Goal: Transaction & Acquisition: Purchase product/service

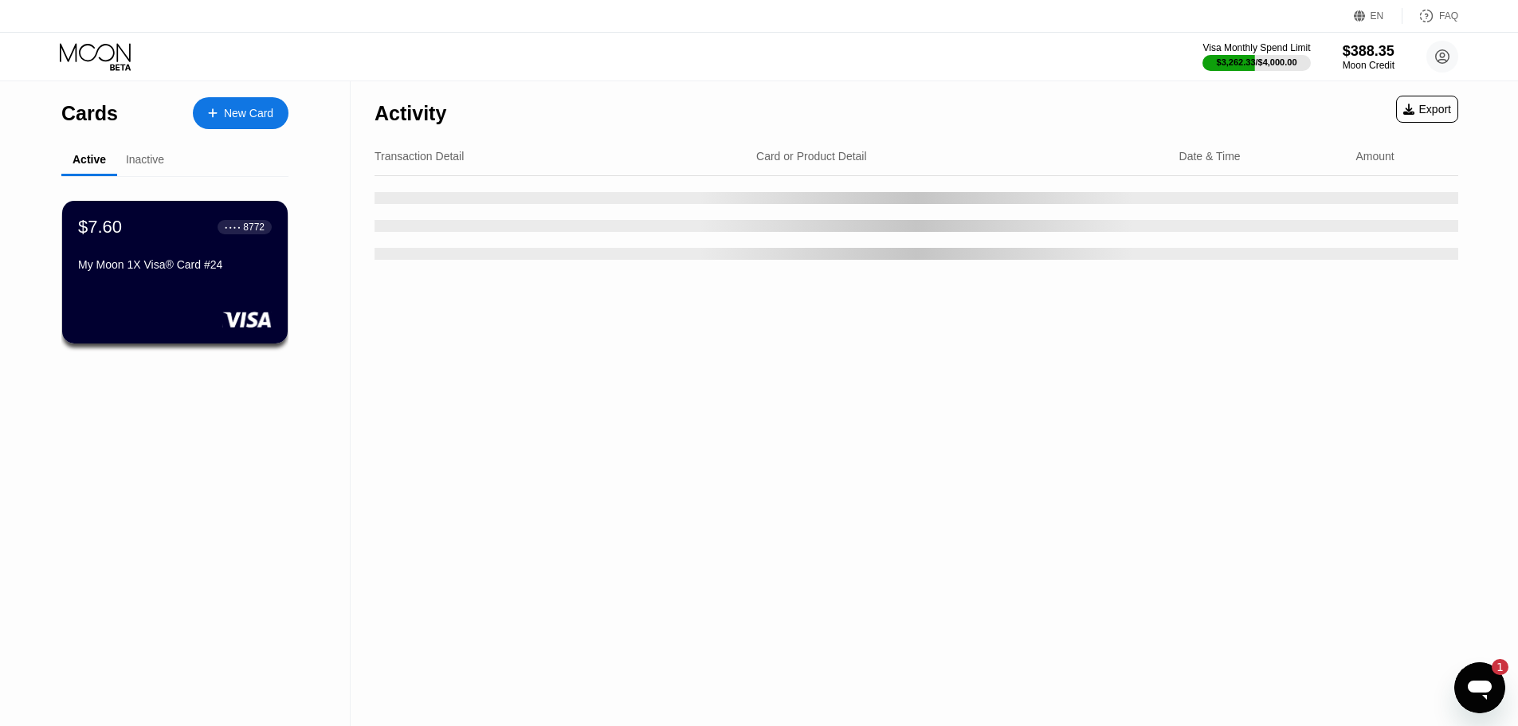
click at [235, 113] on div "New Card" at bounding box center [248, 114] width 49 height 14
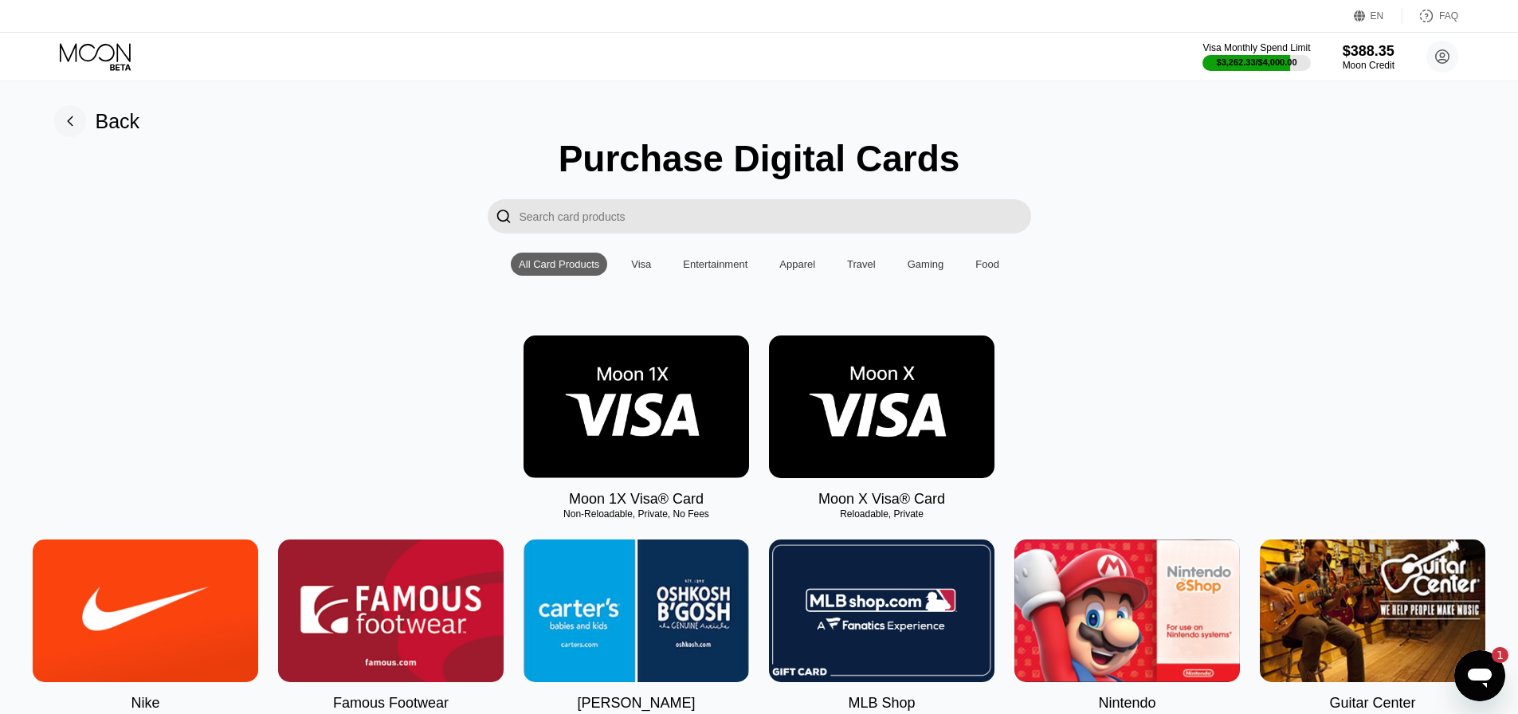
click at [637, 465] on img at bounding box center [635, 406] width 225 height 143
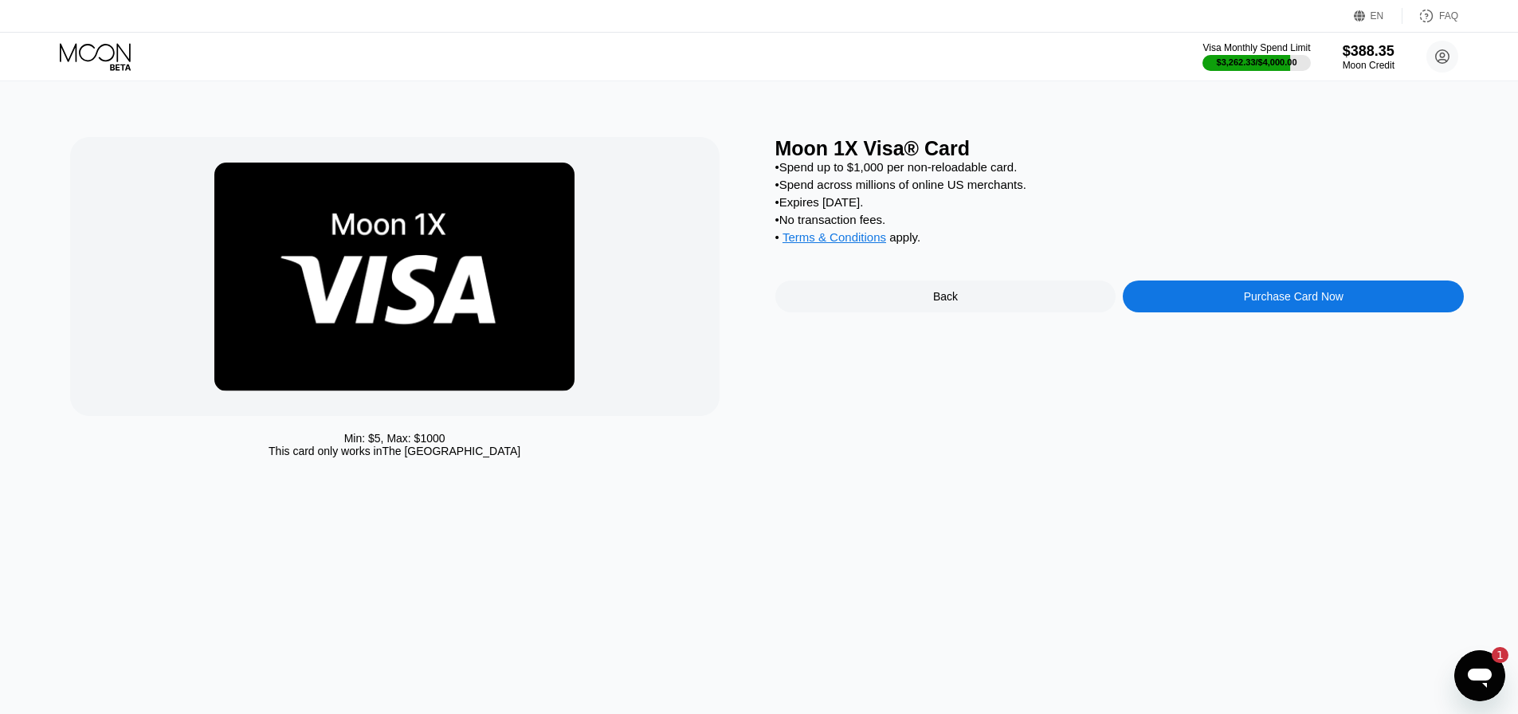
click at [1168, 307] on div "Purchase Card Now" at bounding box center [1293, 296] width 341 height 32
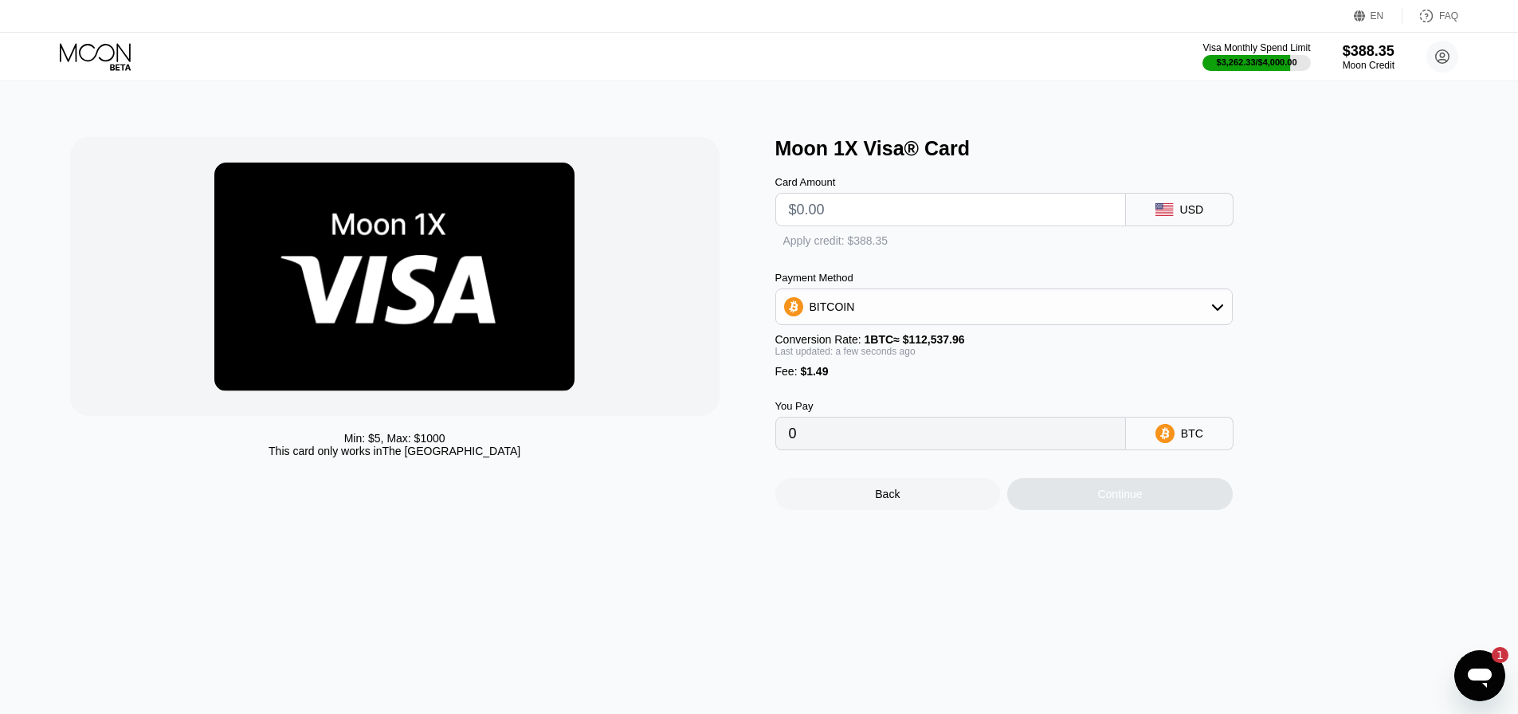
click at [893, 218] on input "text" at bounding box center [950, 210] width 323 height 32
type input "$120"
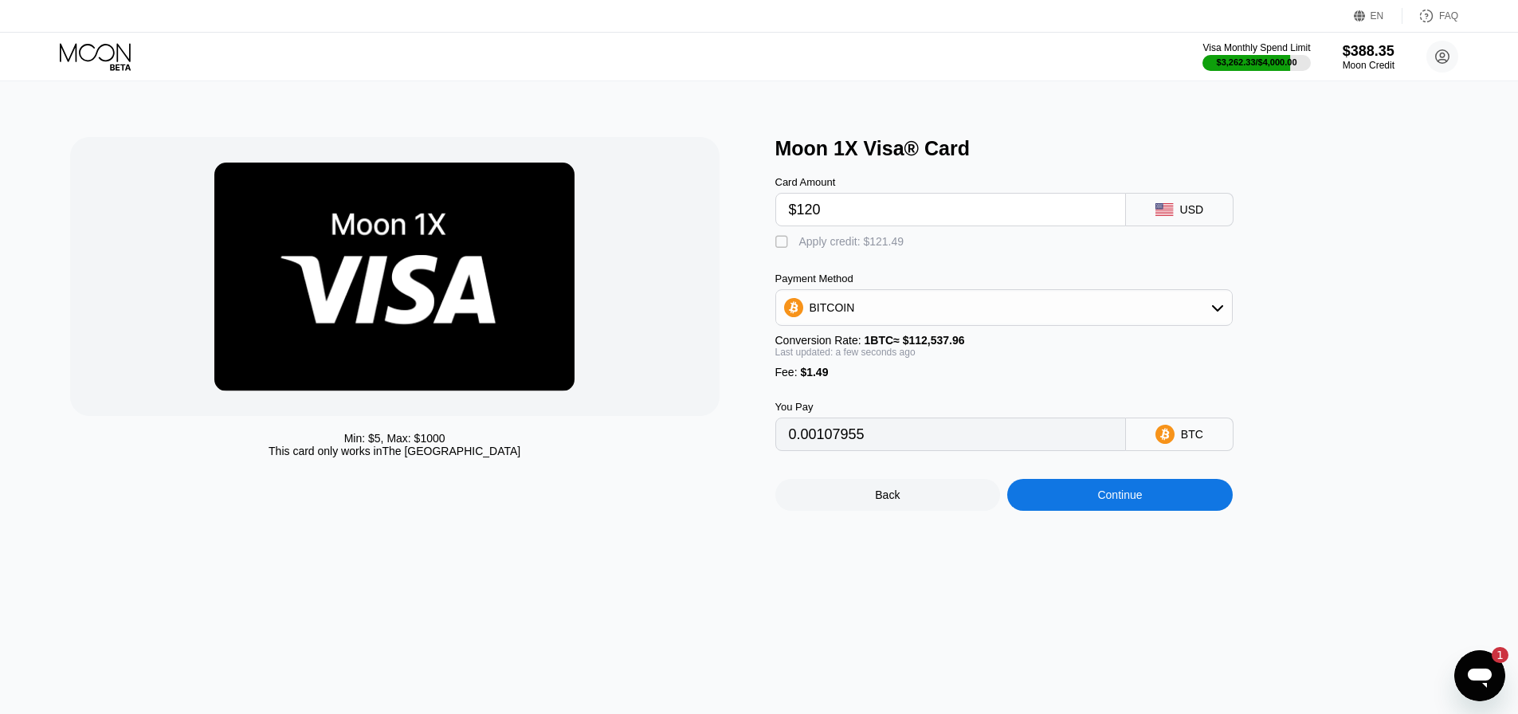
type input "0.00107955"
type input "$120"
click at [878, 257] on div "Card Amount $120 USD  Apply credit: $121.49 Payment Method BITCOIN Conversion …" at bounding box center [1030, 305] width 510 height 291
click at [878, 250] on div " Apply credit: $121.49" at bounding box center [843, 242] width 137 height 16
type input "0"
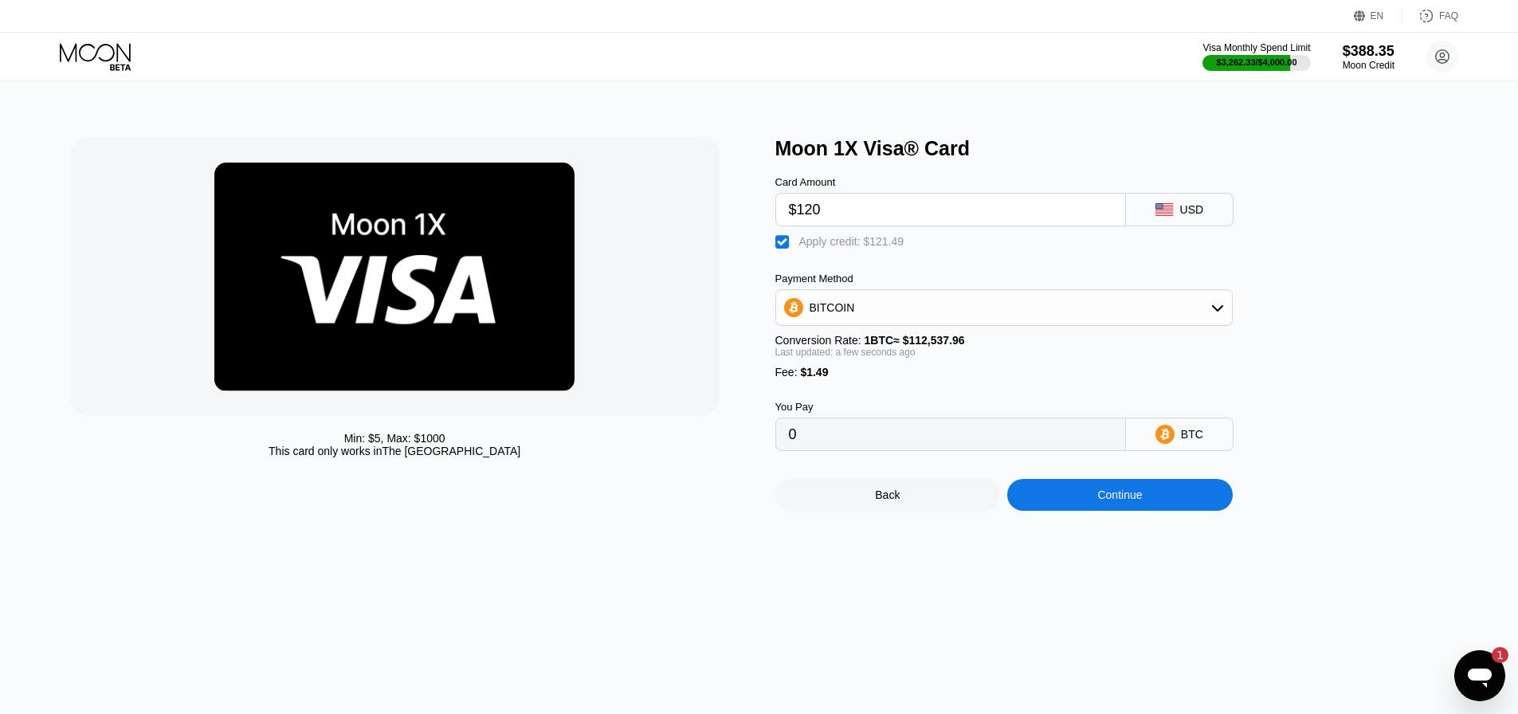
click at [1153, 506] on div "Continue" at bounding box center [1119, 495] width 225 height 32
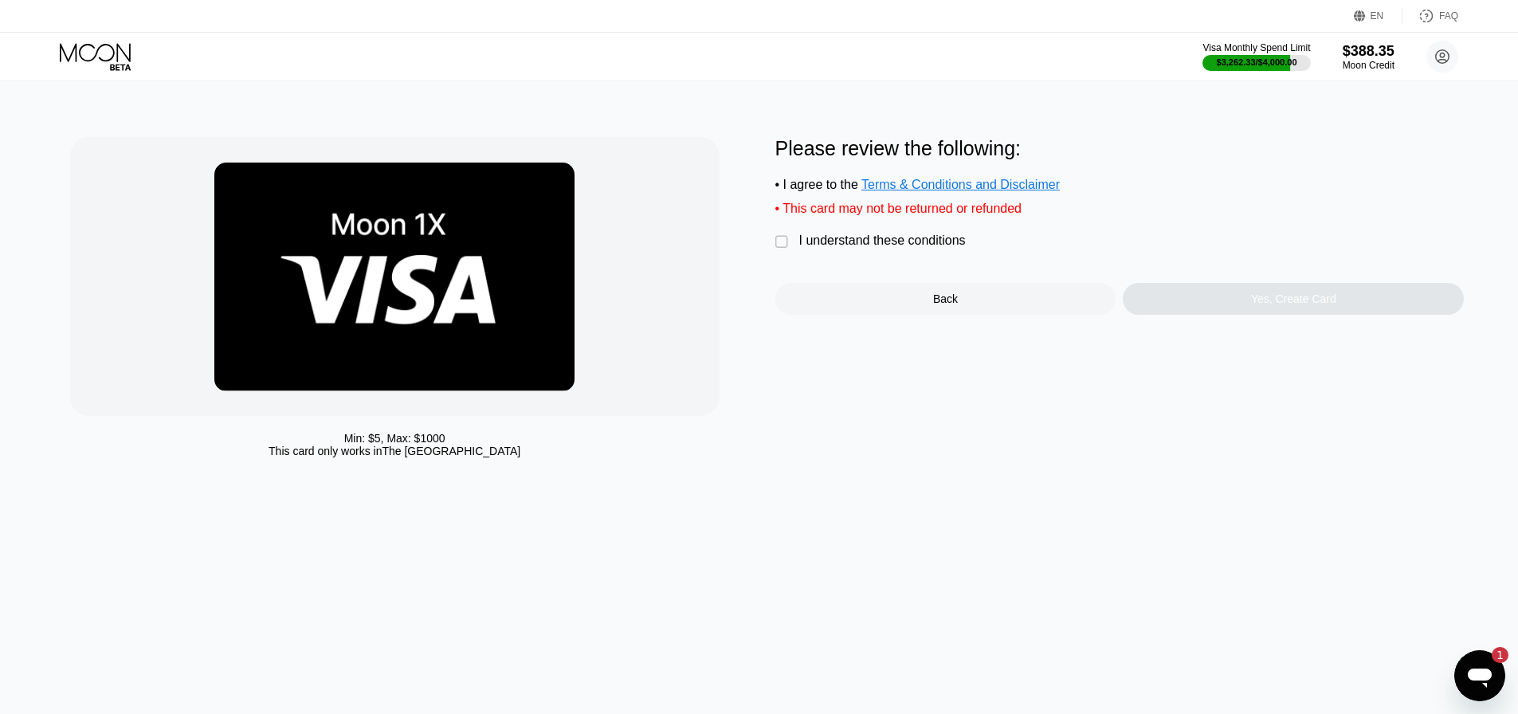
click at [924, 246] on div "I understand these conditions" at bounding box center [882, 240] width 167 height 14
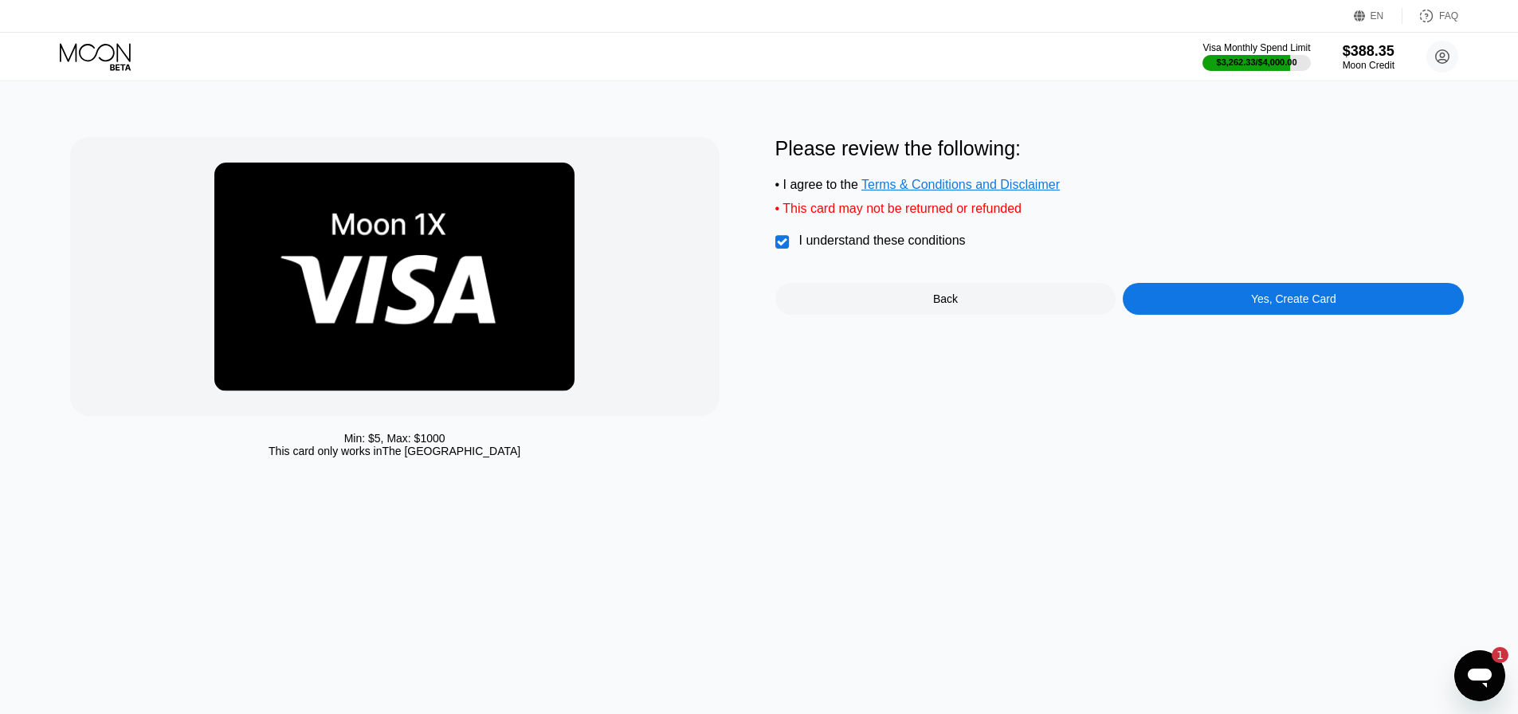
click at [1162, 315] on div "Yes, Create Card" at bounding box center [1293, 299] width 341 height 32
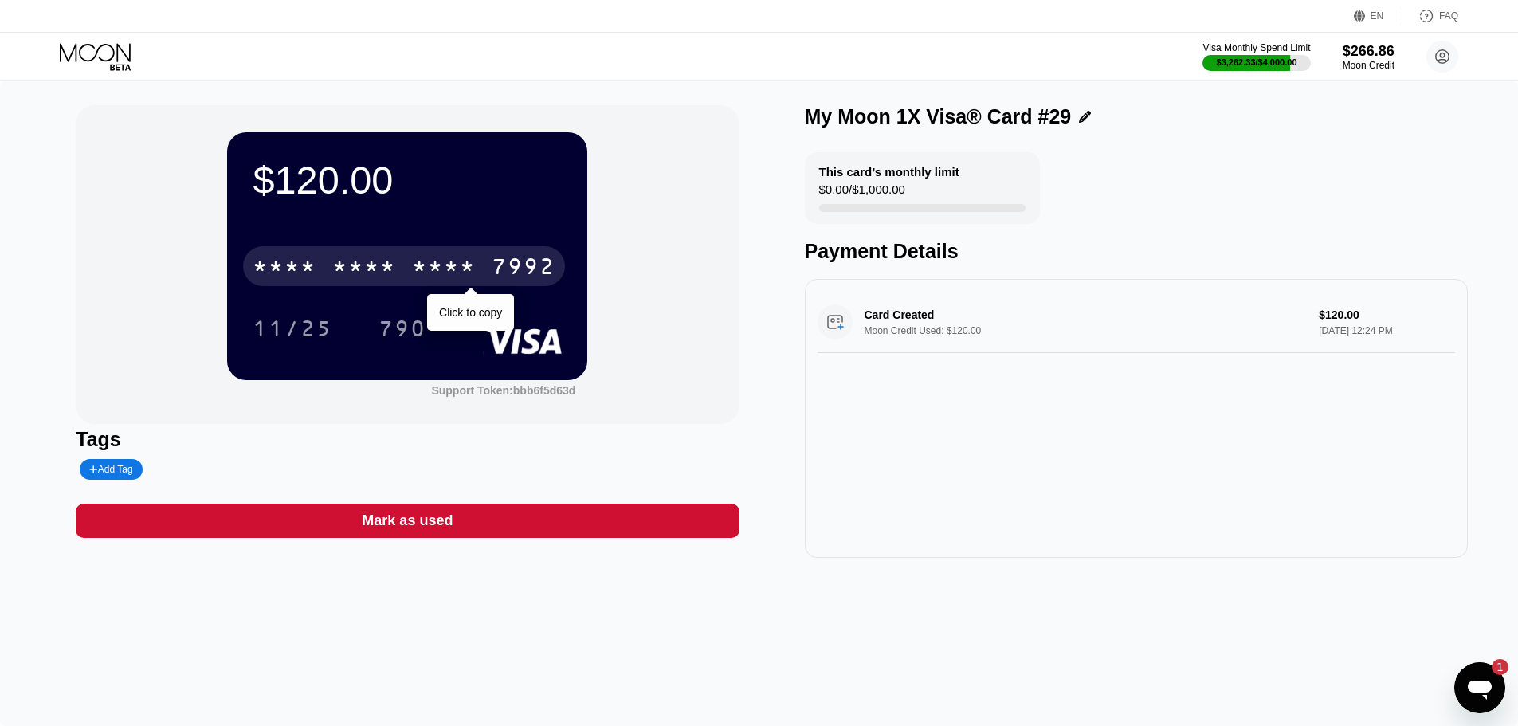
click at [433, 256] on div "* * * * * * * * * * * * 7992" at bounding box center [404, 266] width 322 height 40
click at [297, 276] on div "4513" at bounding box center [285, 268] width 64 height 25
click at [470, 276] on div "* * * *" at bounding box center [444, 268] width 64 height 25
click at [416, 256] on div "4513 6500 2336 7992" at bounding box center [404, 266] width 322 height 40
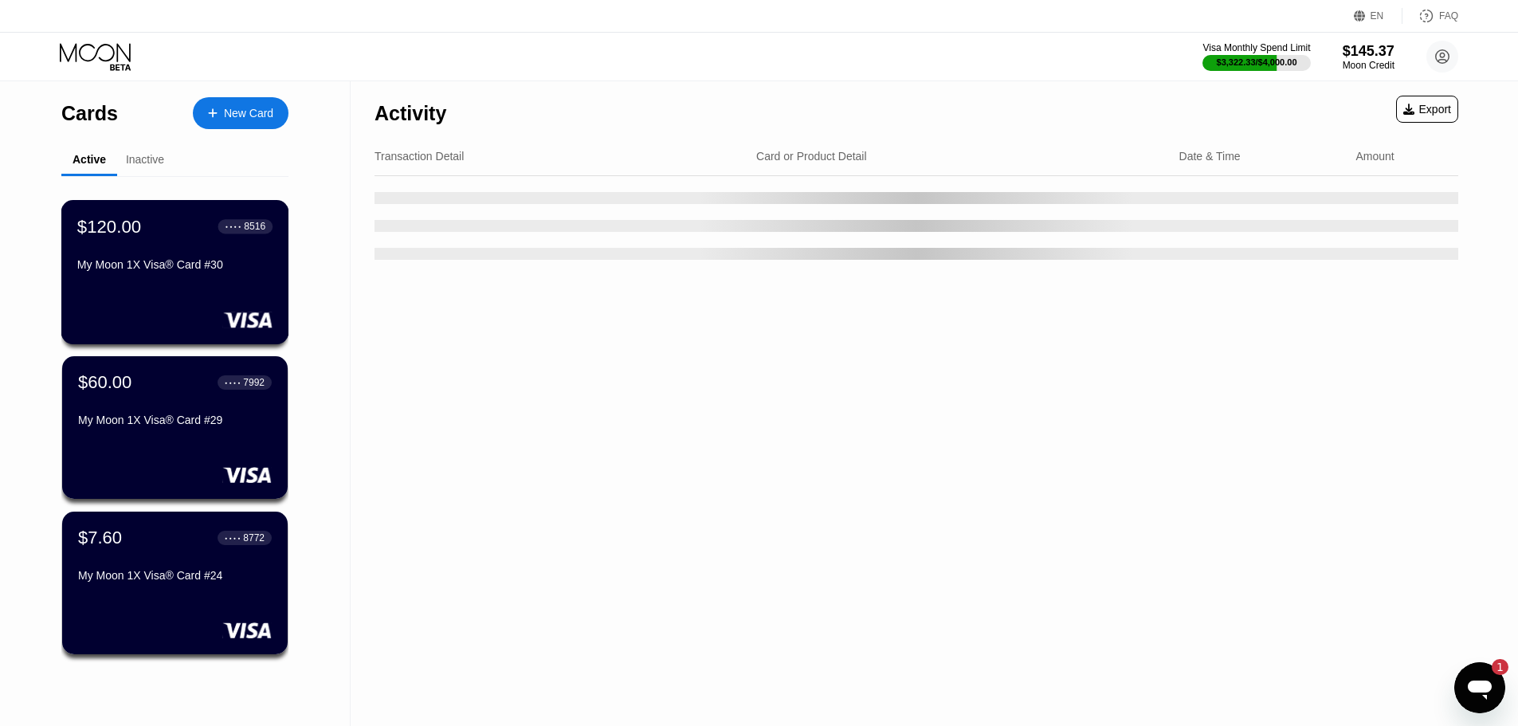
click at [95, 271] on div "My Moon 1X Visa® Card #30" at bounding box center [174, 264] width 195 height 13
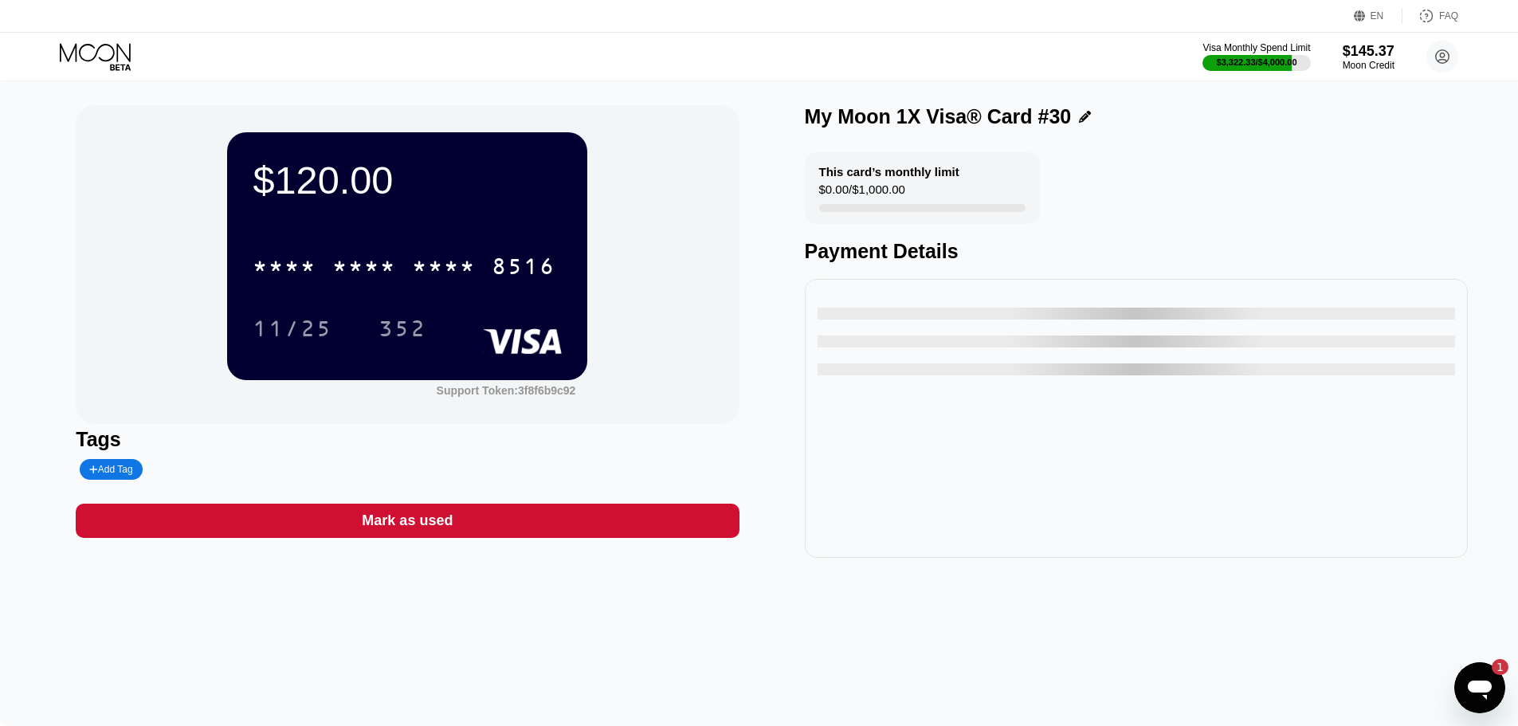
click at [248, 253] on div "$120.00 * * * * * * * * * * * * 8516 11/25 352" at bounding box center [407, 255] width 360 height 247
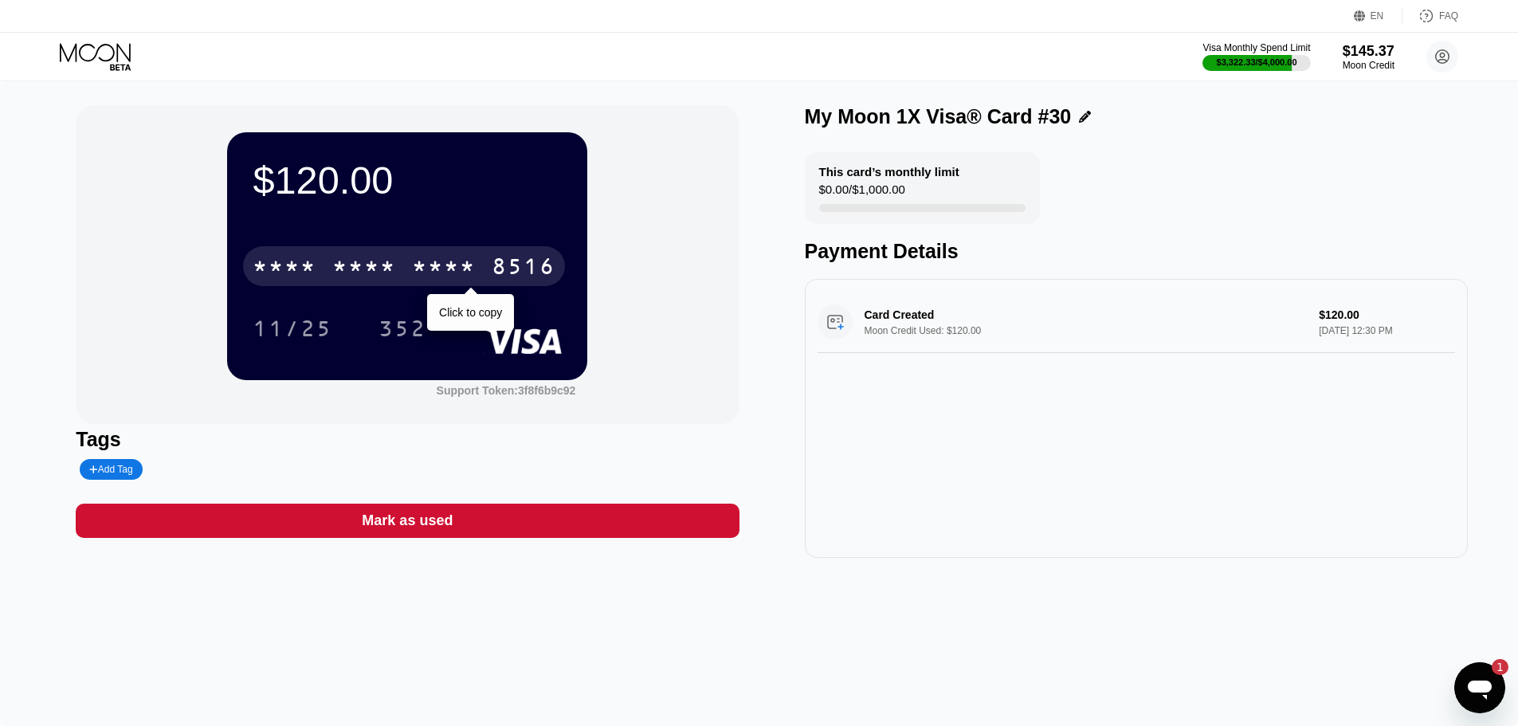
click at [297, 271] on div "* * * *" at bounding box center [285, 268] width 64 height 25
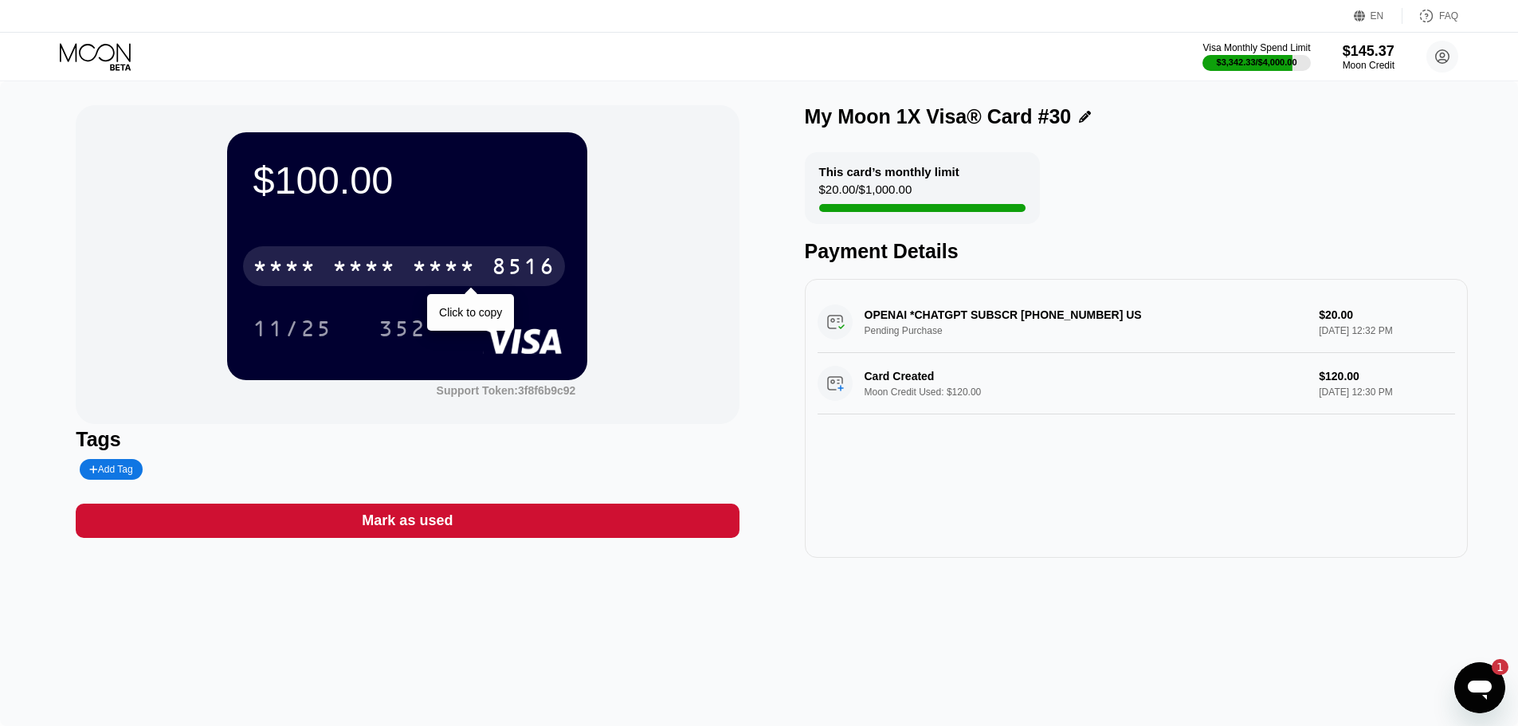
click at [404, 275] on div "* * * * * * * * * * * * 8516" at bounding box center [404, 266] width 322 height 40
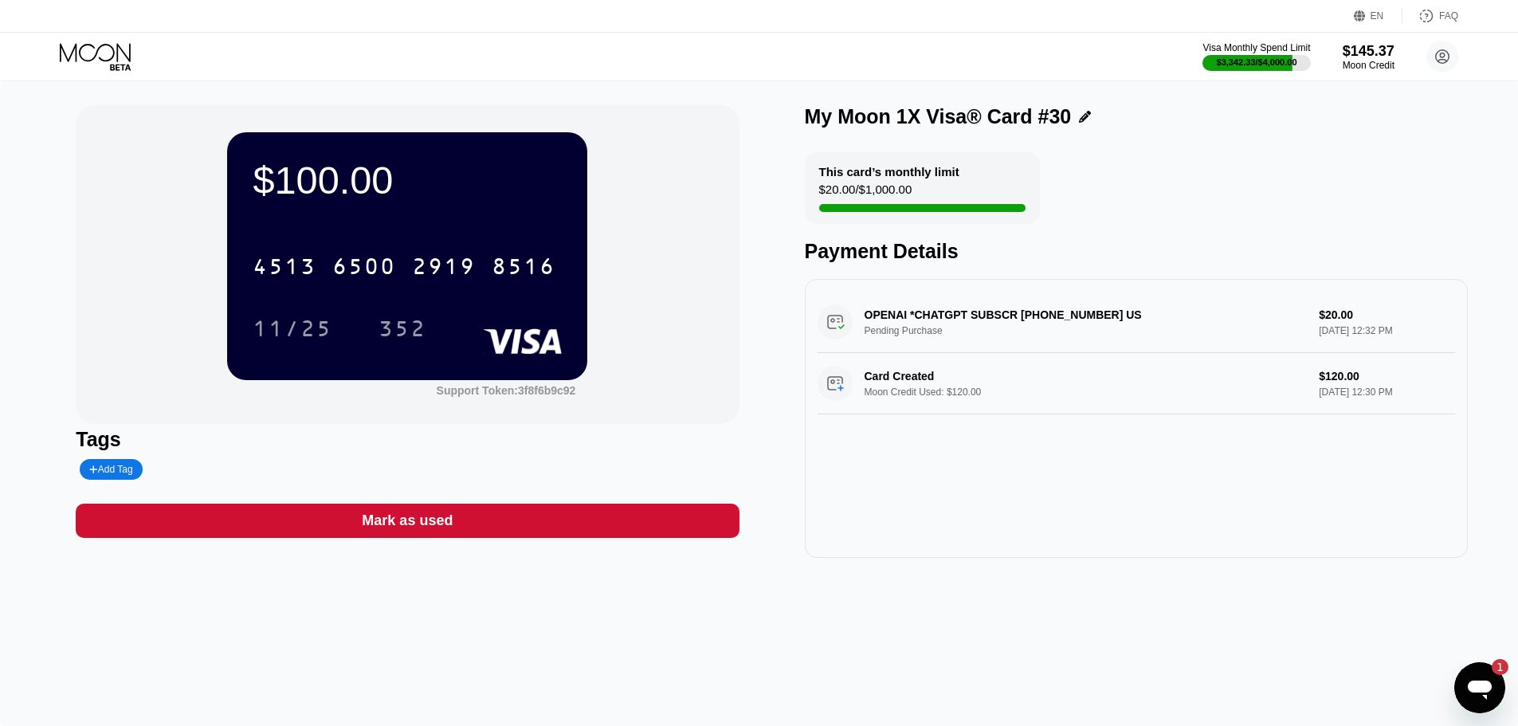
click at [90, 44] on icon at bounding box center [97, 57] width 74 height 28
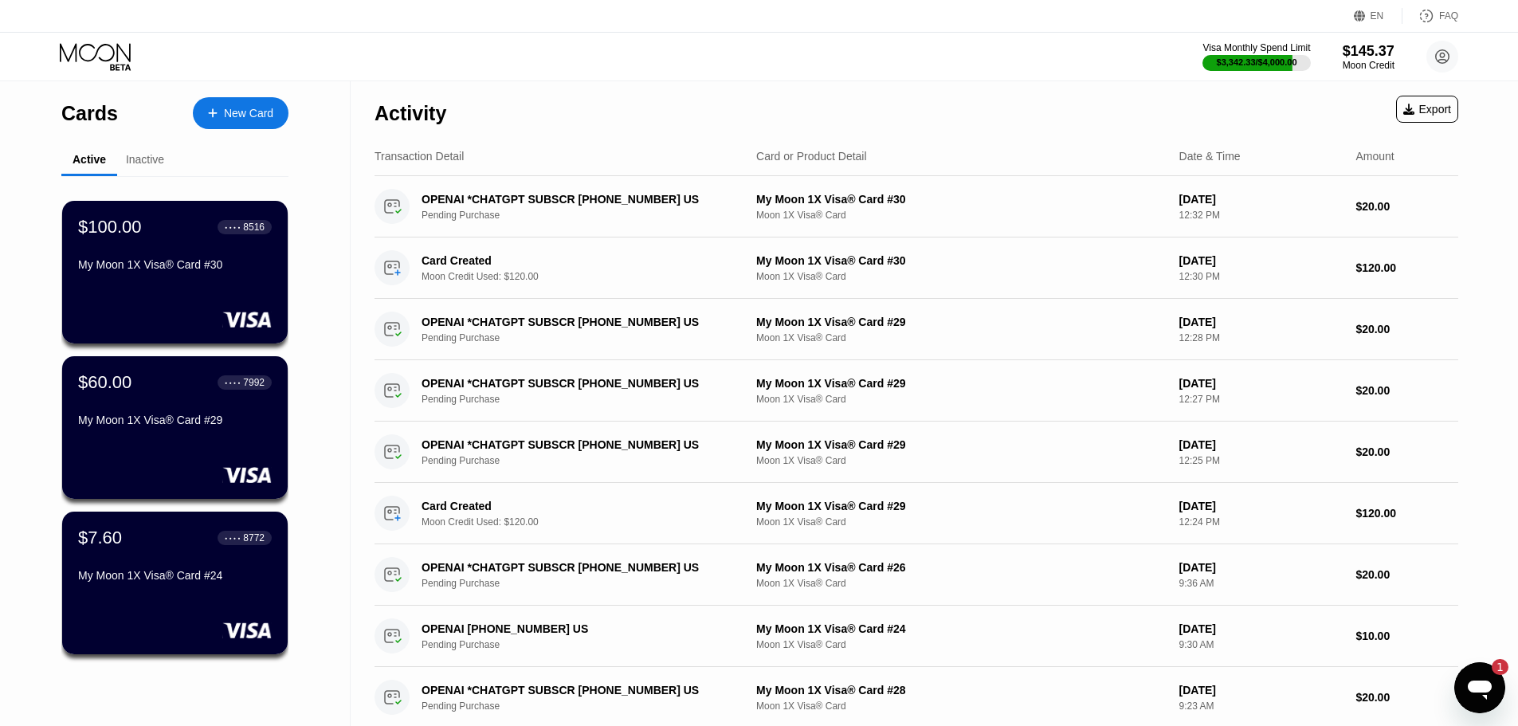
click at [255, 100] on div "New Card" at bounding box center [241, 113] width 96 height 32
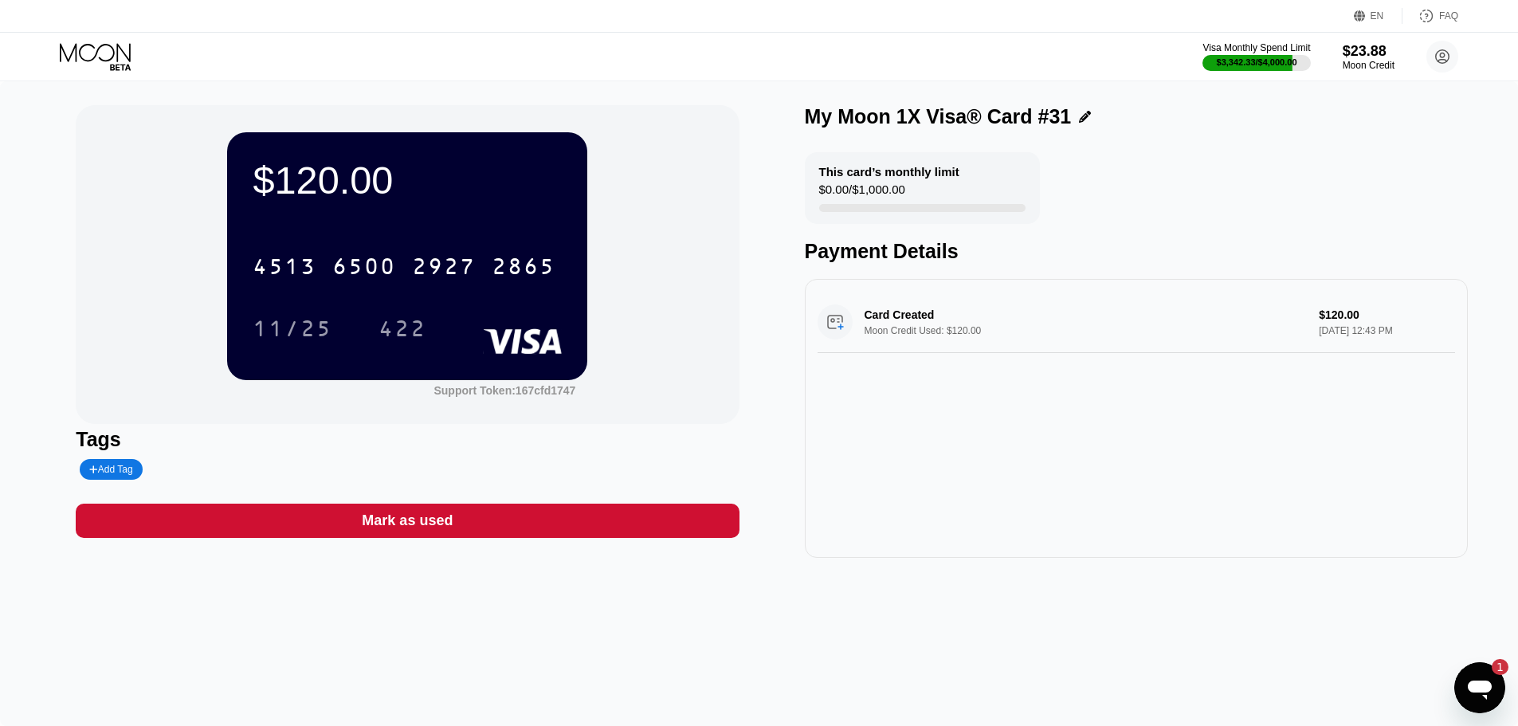
click at [914, 375] on div "Card Created Moon Credit Used: $120.00 $120.00 Sep 24, 2025 12:43 PM" at bounding box center [1136, 418] width 663 height 279
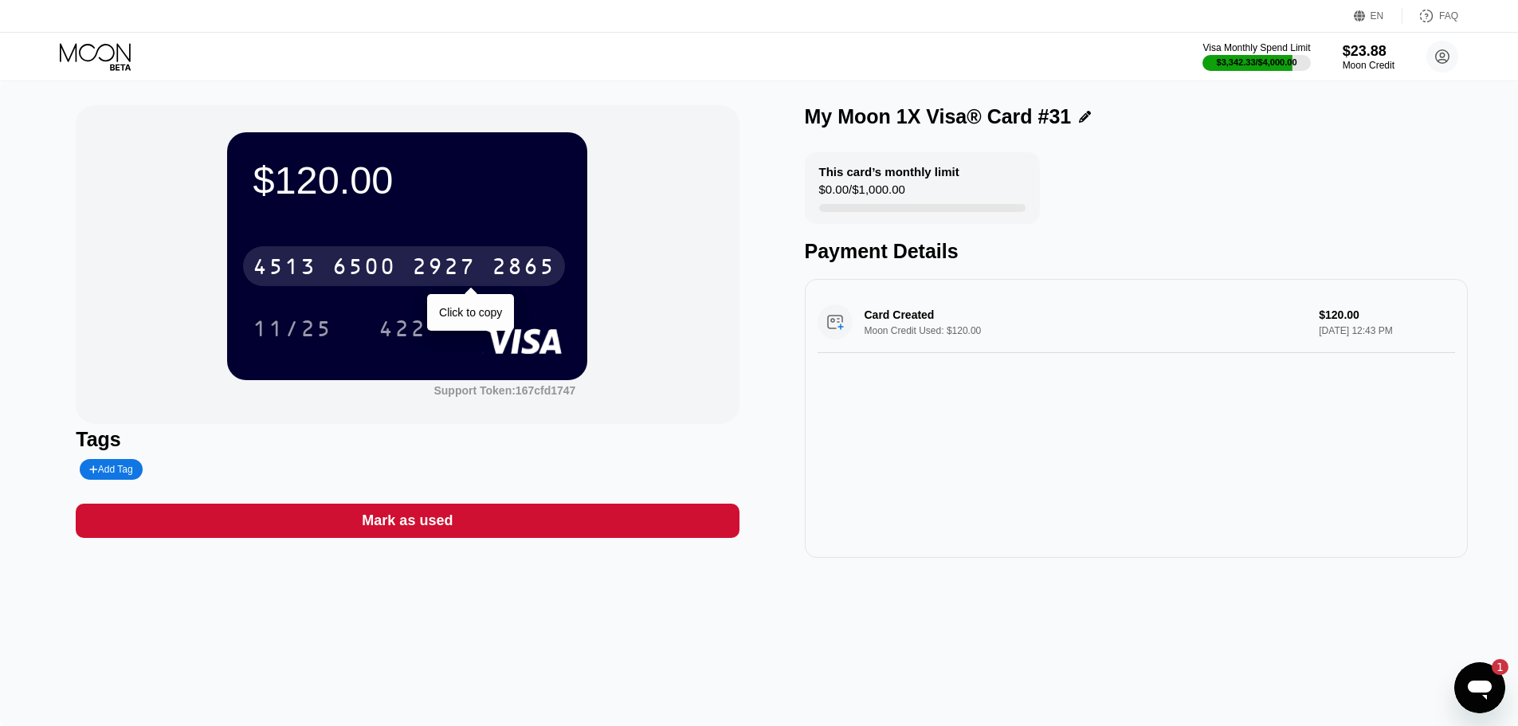
click at [343, 267] on div "6500" at bounding box center [364, 268] width 64 height 25
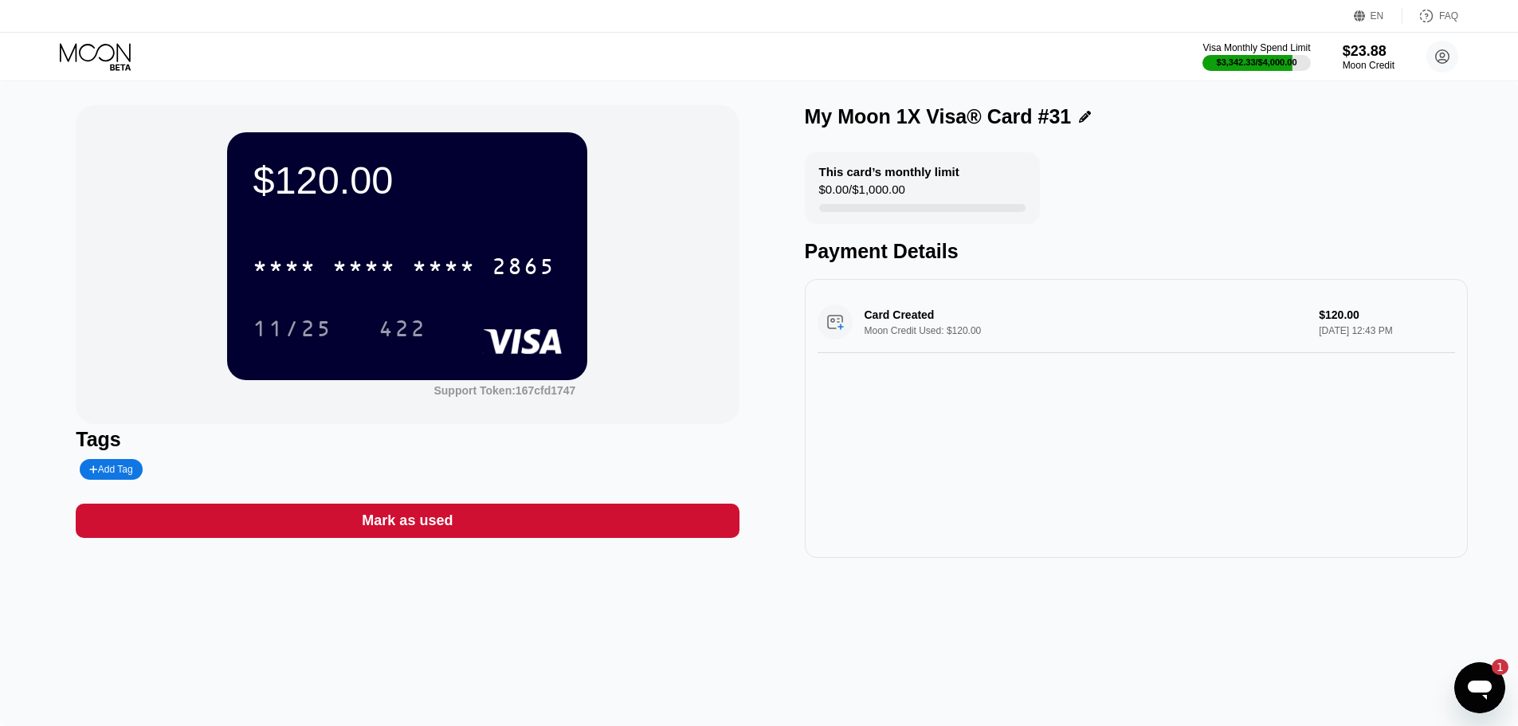
click at [915, 523] on div "Card Created Moon Credit Used: $120.00 $120.00 Sep 24, 2025 12:43 PM" at bounding box center [1136, 418] width 663 height 279
click at [1061, 468] on div "Card Created Moon Credit Used: $120.00 $120.00 Sep 24, 2025 12:43 PM" at bounding box center [1136, 418] width 663 height 279
drag, startPoint x: 1499, startPoint y: 705, endPoint x: 28, endPoint y: 25, distance: 1620.5
click at [1499, 705] on div "$120.00 * * * * * * * * * * * * 2865 11/25 422 Support Token: 167cfd1747 Tags A…" at bounding box center [759, 403] width 1518 height 645
click at [1478, 685] on icon "Open messaging window, 1 unread message" at bounding box center [1480, 689] width 24 height 19
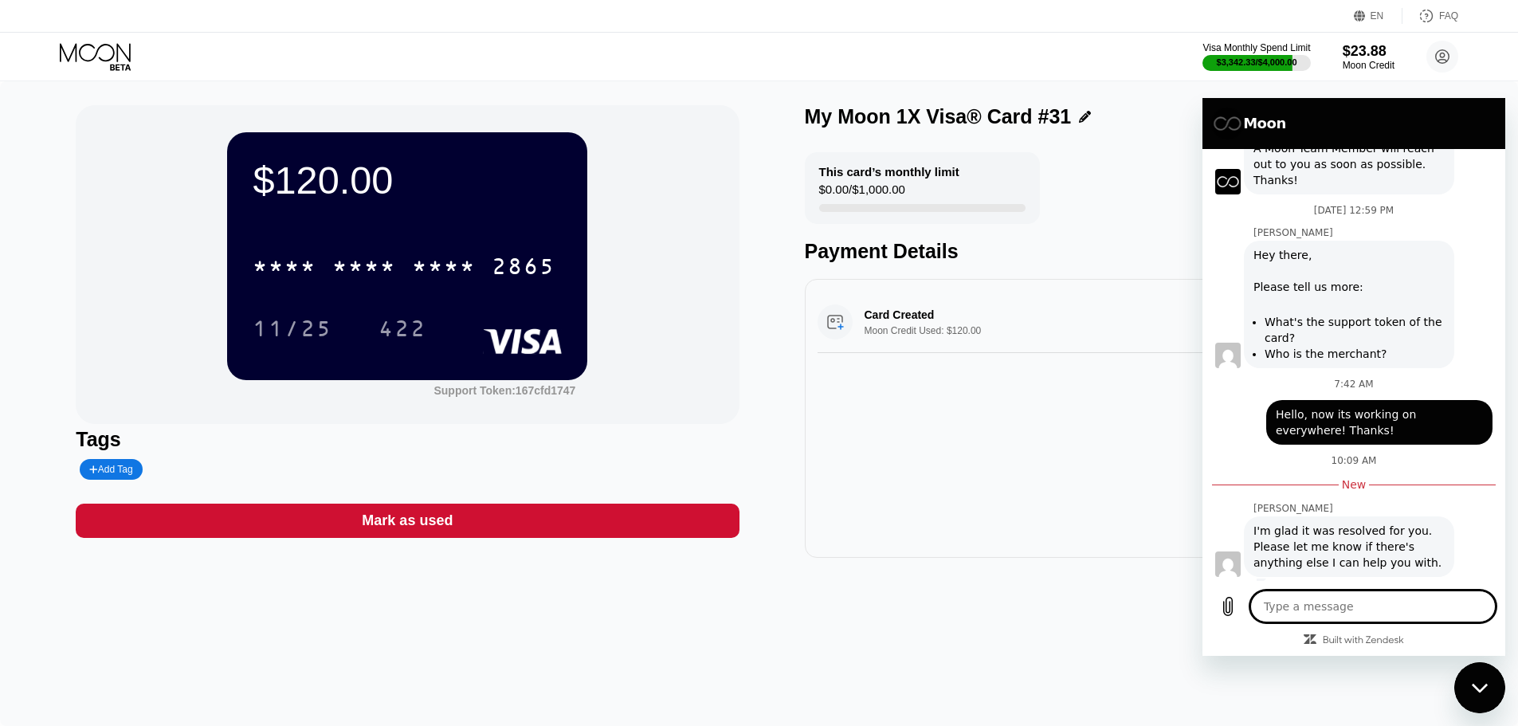
scroll to position [276, 0]
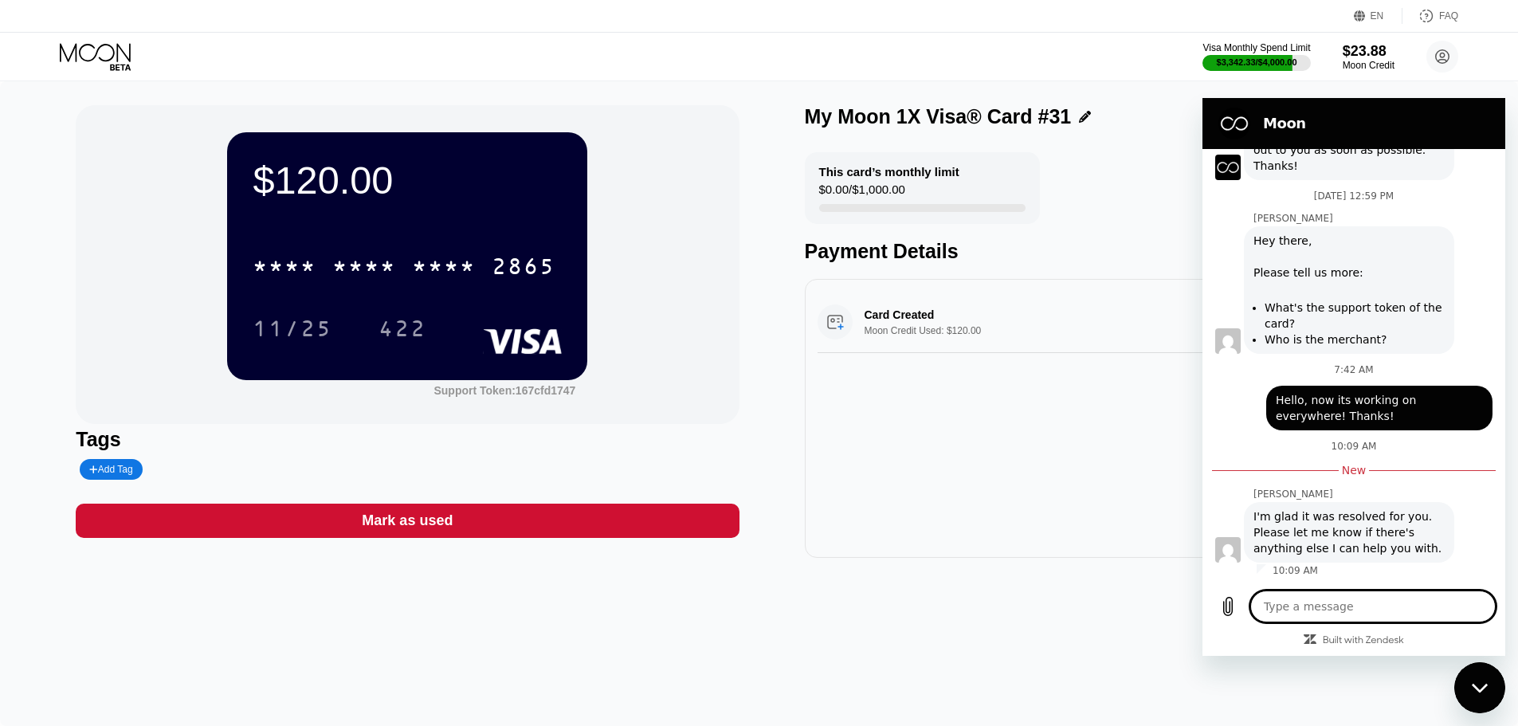
click at [1466, 668] on div "Close messaging window" at bounding box center [1480, 688] width 48 height 48
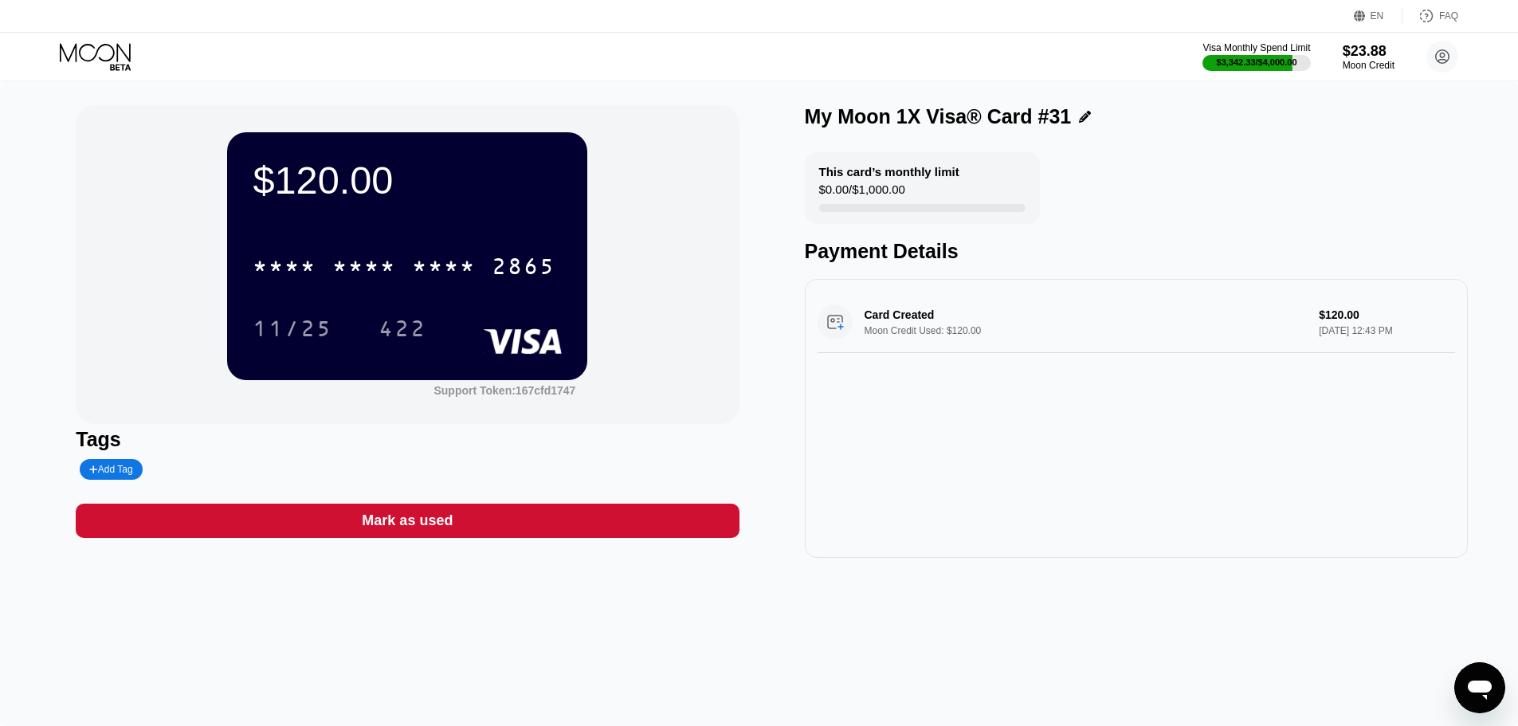
click at [457, 248] on div "* * * * * * * * * * * * 2865" at bounding box center [407, 261] width 309 height 54
click at [449, 251] on div "* * * * * * * * * * * * 2865" at bounding box center [404, 266] width 322 height 40
click at [109, 57] on icon at bounding box center [97, 57] width 74 height 28
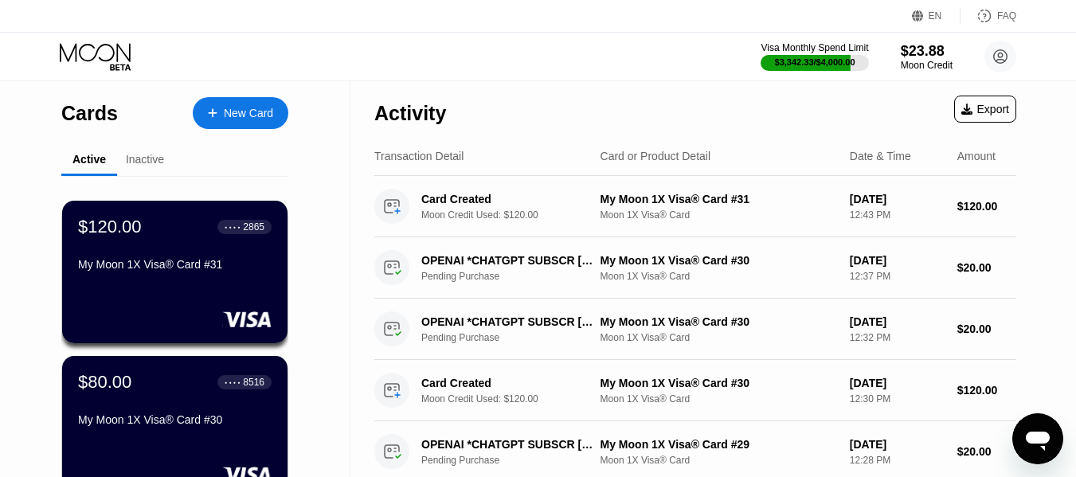
click at [164, 157] on div "Inactive" at bounding box center [145, 160] width 56 height 31
click at [132, 160] on div "Inactive" at bounding box center [145, 159] width 38 height 13
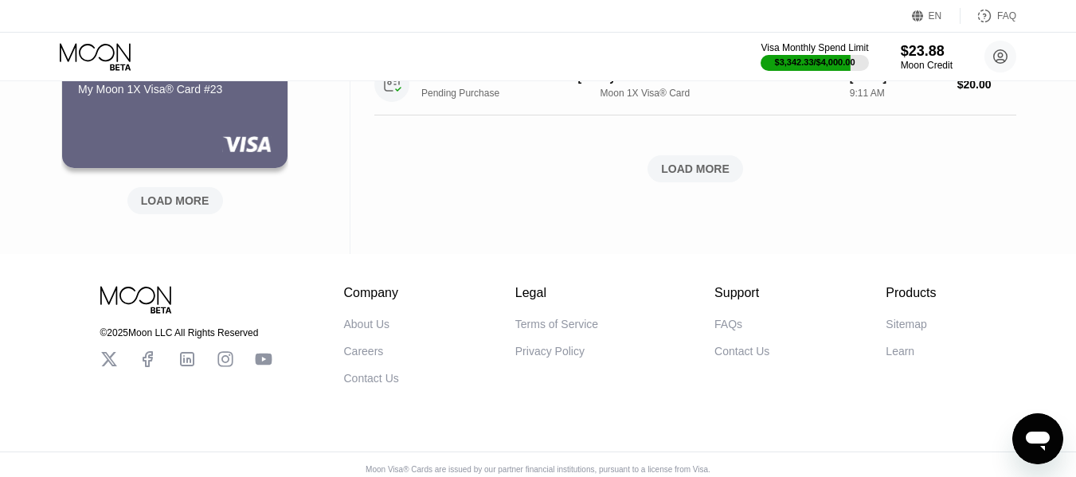
click at [189, 208] on div "LOAD MORE" at bounding box center [175, 201] width 69 height 14
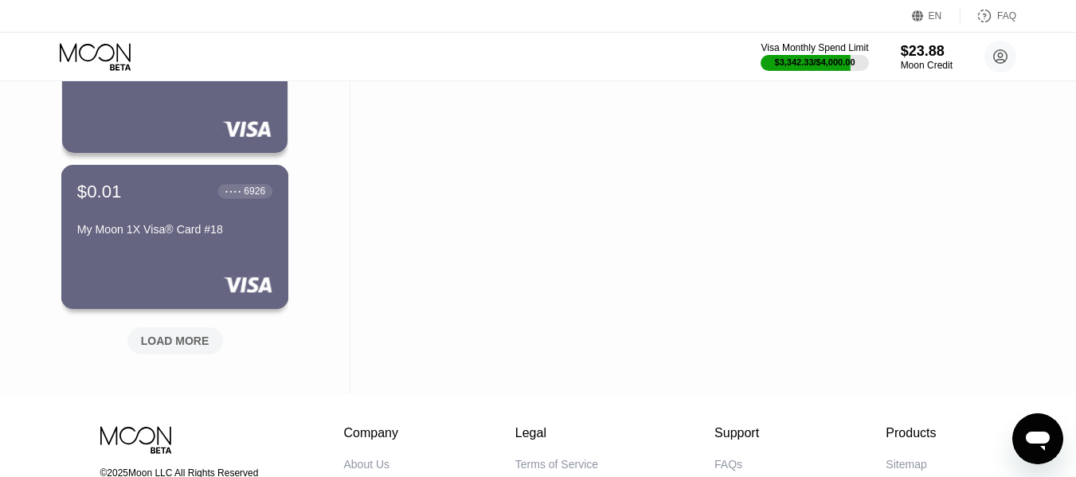
scroll to position [1434, 0]
click at [143, 332] on div "LOAD MORE" at bounding box center [175, 340] width 96 height 27
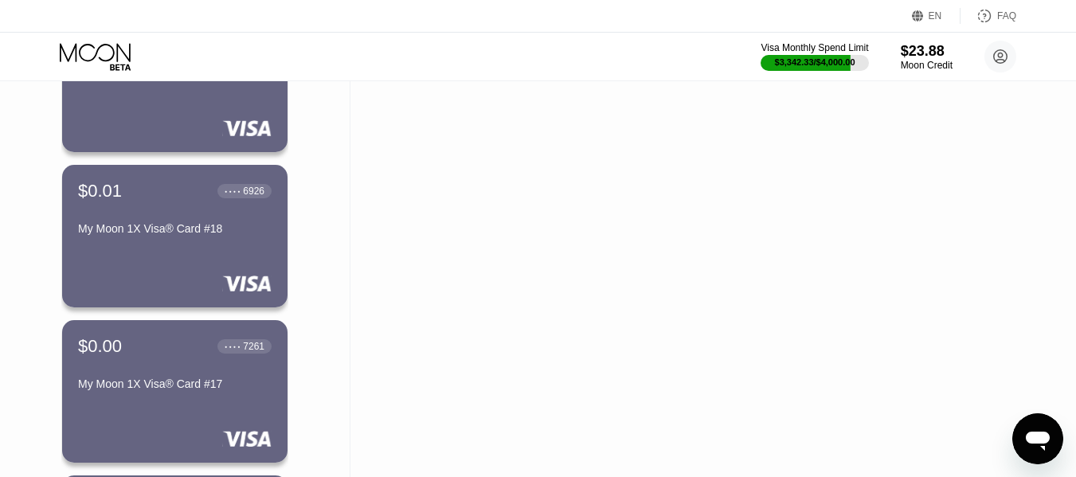
scroll to position [1080, 0]
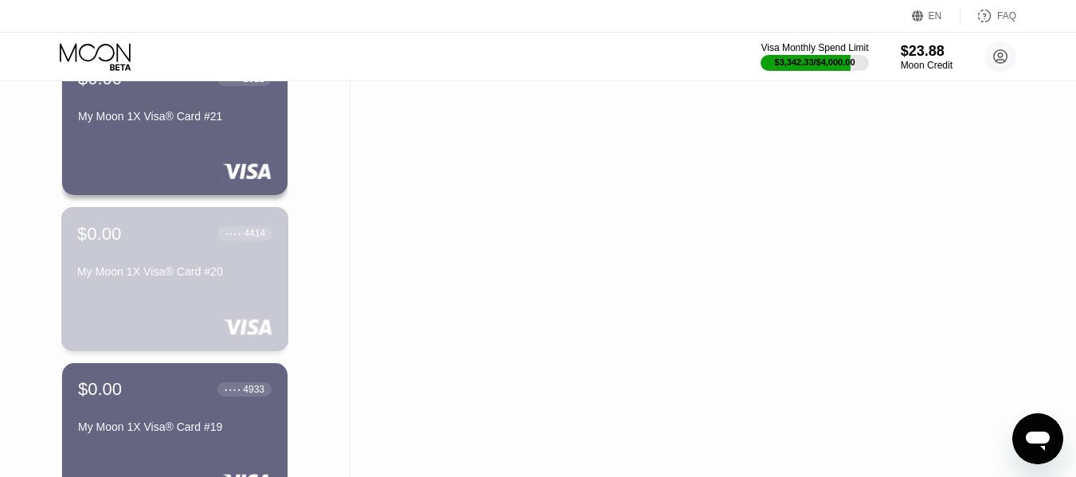
click at [222, 278] on div "My Moon 1X Visa® Card #20" at bounding box center [174, 271] width 195 height 13
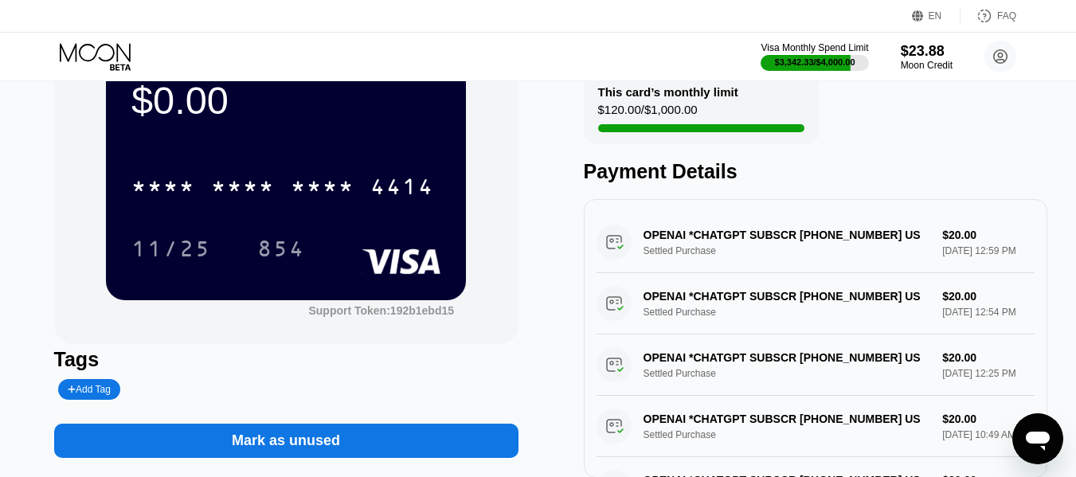
type textarea "x"
